Goal: Task Accomplishment & Management: Manage account settings

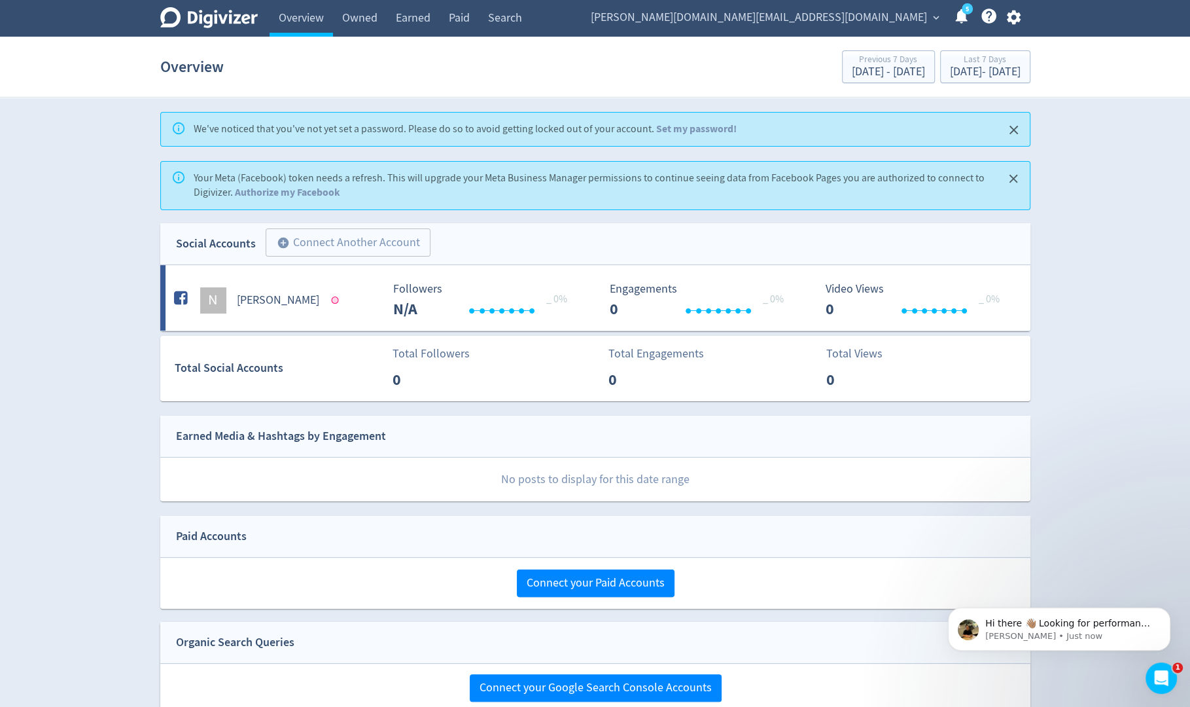
click at [1016, 20] on icon "button" at bounding box center [1014, 17] width 14 height 14
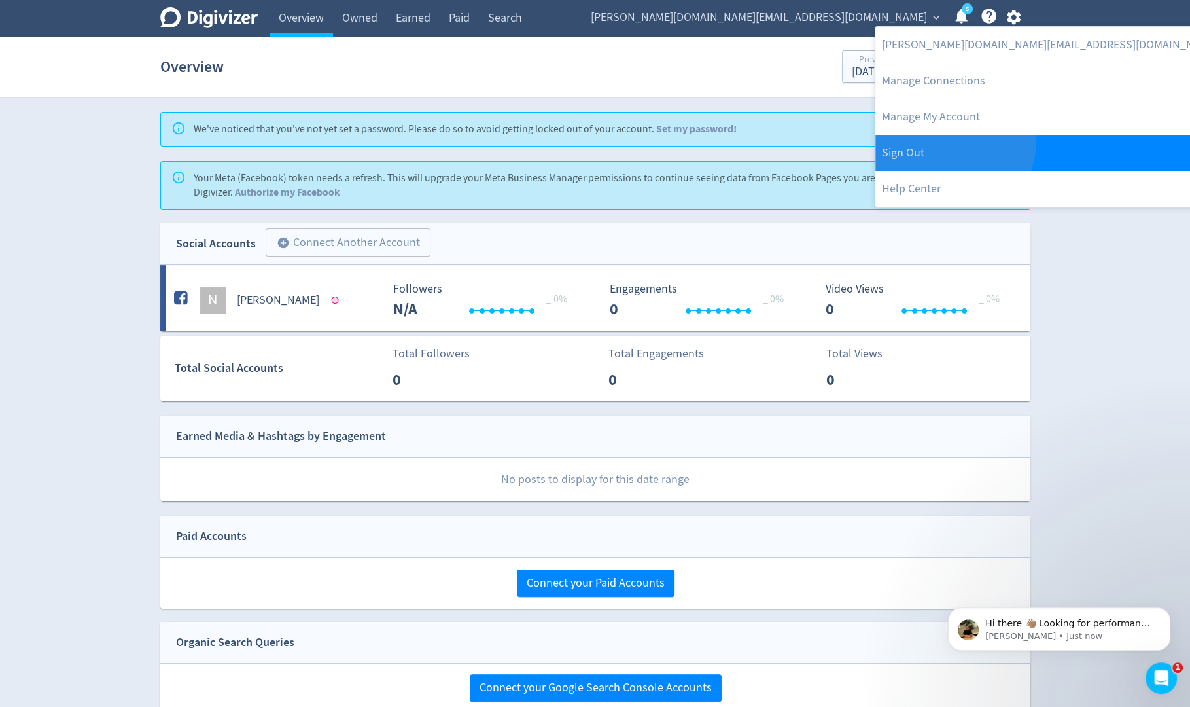
click at [951, 141] on link "Sign Out" at bounding box center [1049, 153] width 349 height 36
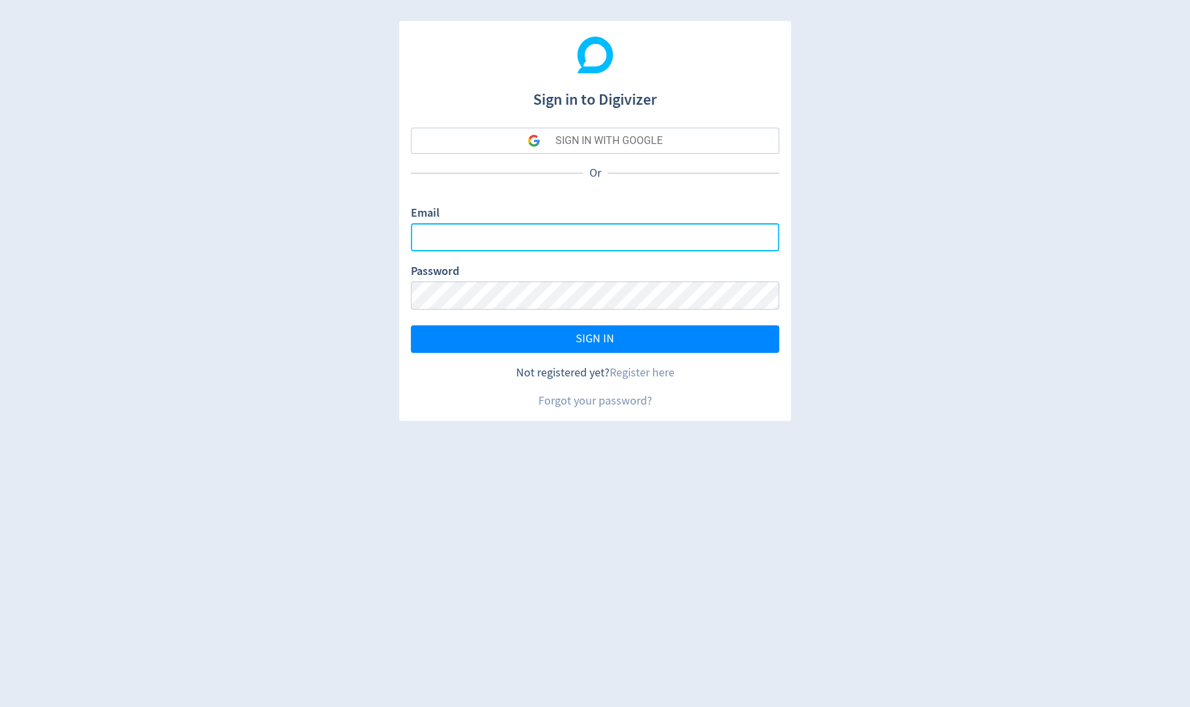
type input "[PERSON_NAME][EMAIL_ADDRESS][PERSON_NAME][DOMAIN_NAME]"
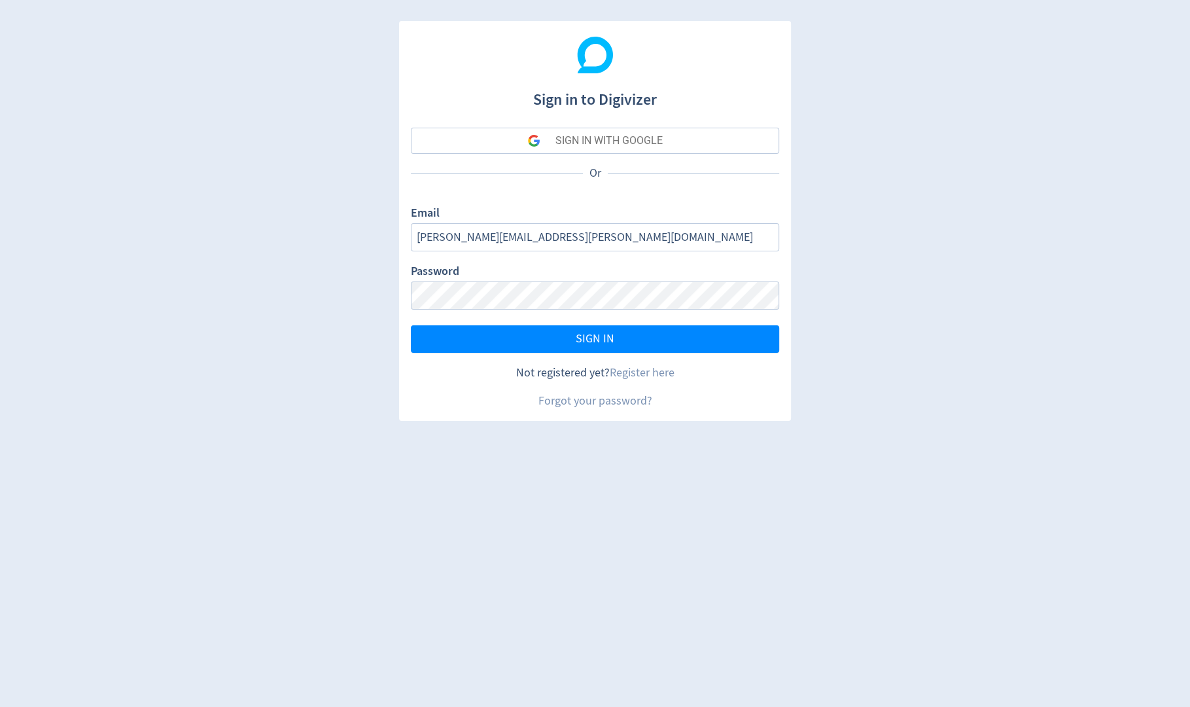
click at [671, 138] on button "SIGN IN WITH GOOGLE" at bounding box center [595, 141] width 368 height 26
